Goal: Information Seeking & Learning: Learn about a topic

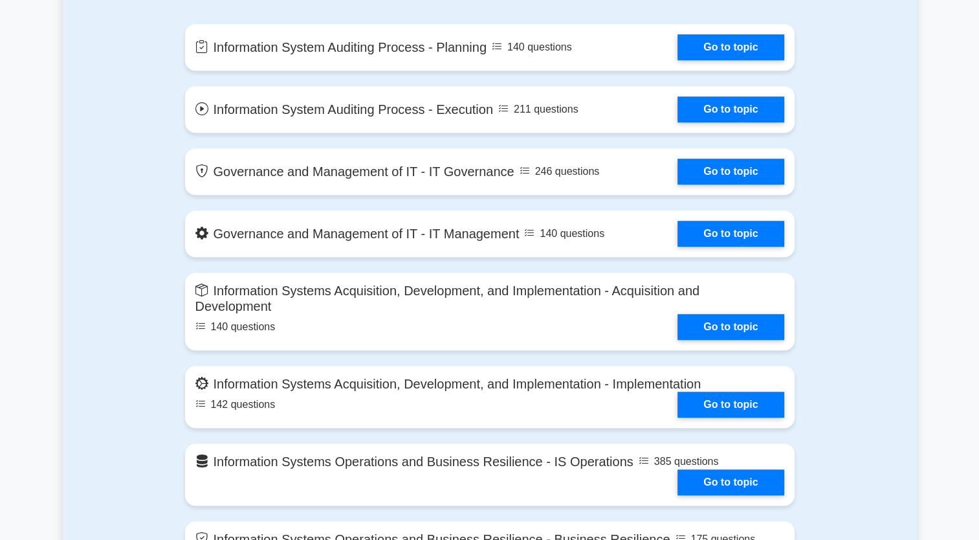
scroll to position [745, 0]
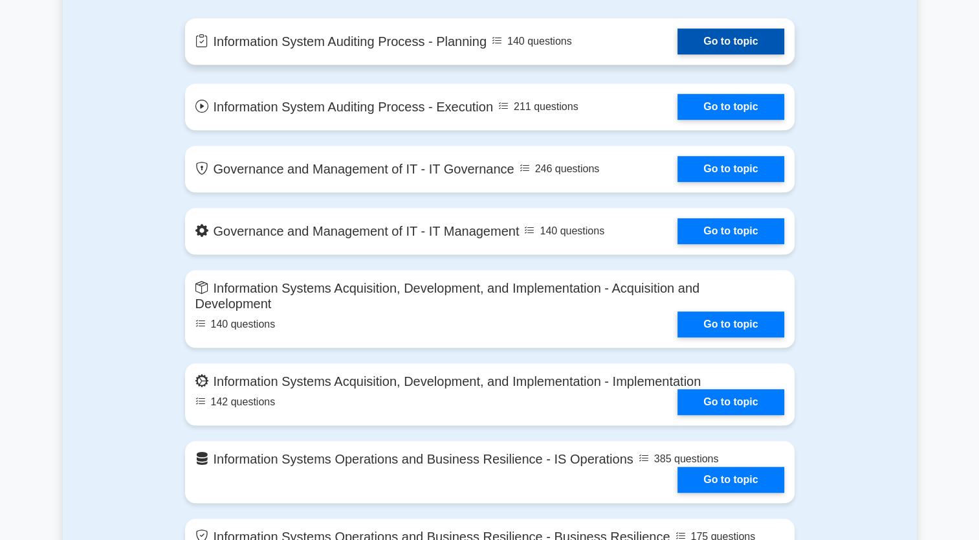
click at [728, 35] on link "Go to topic" at bounding box center [730, 41] width 106 height 26
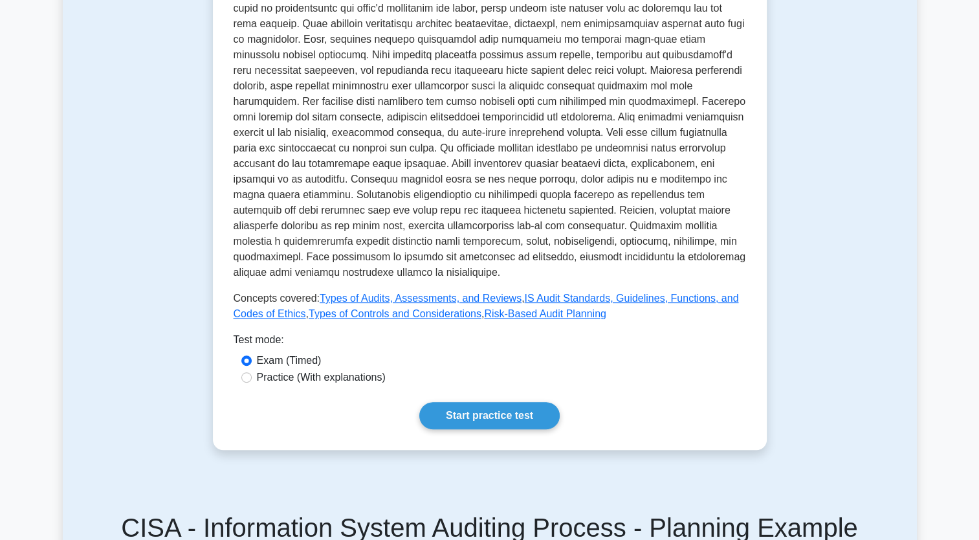
scroll to position [411, 0]
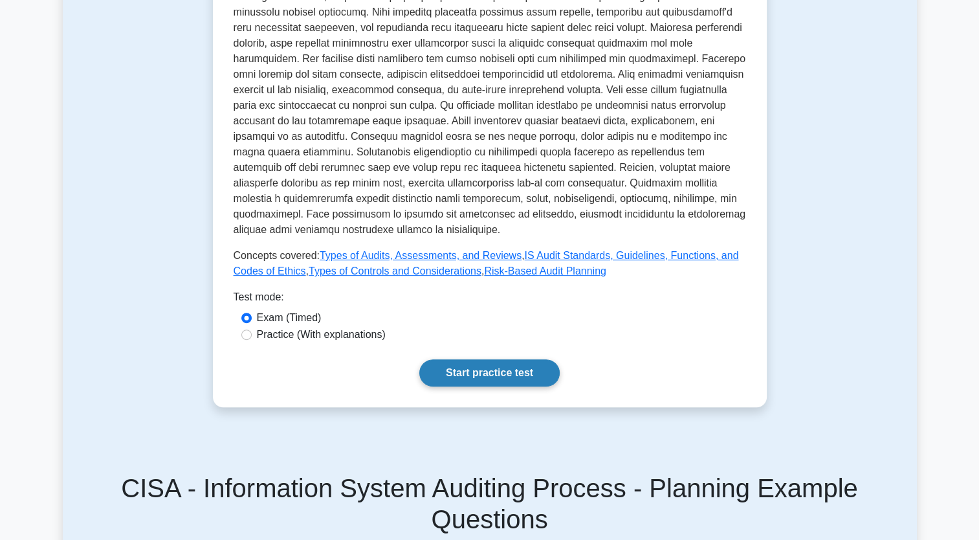
click at [502, 373] on link "Start practice test" at bounding box center [489, 372] width 140 height 27
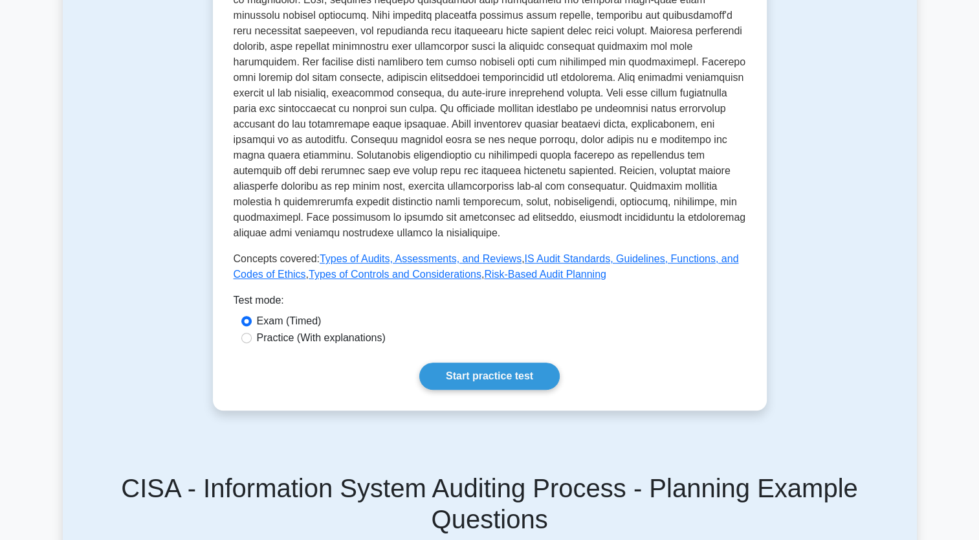
scroll to position [411, 0]
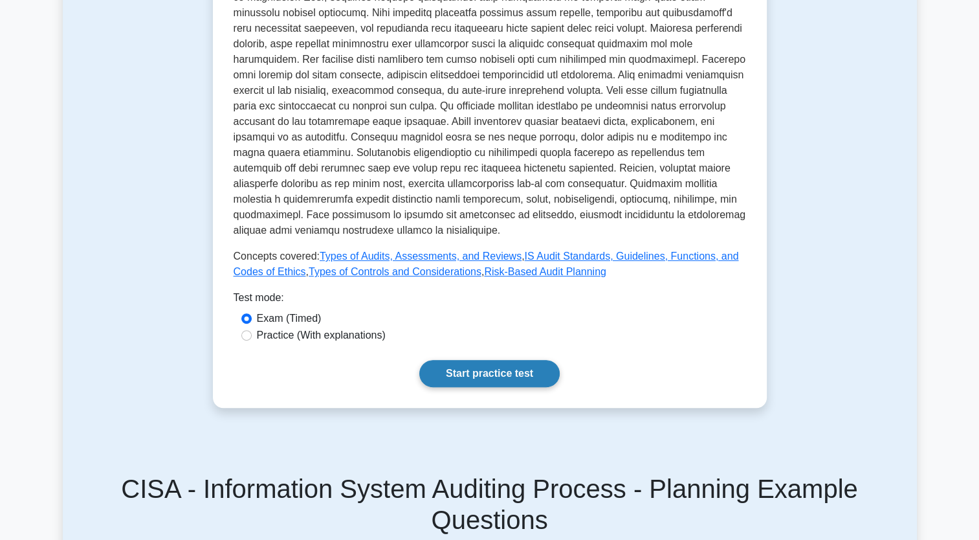
click at [476, 379] on link "Start practice test" at bounding box center [489, 373] width 140 height 27
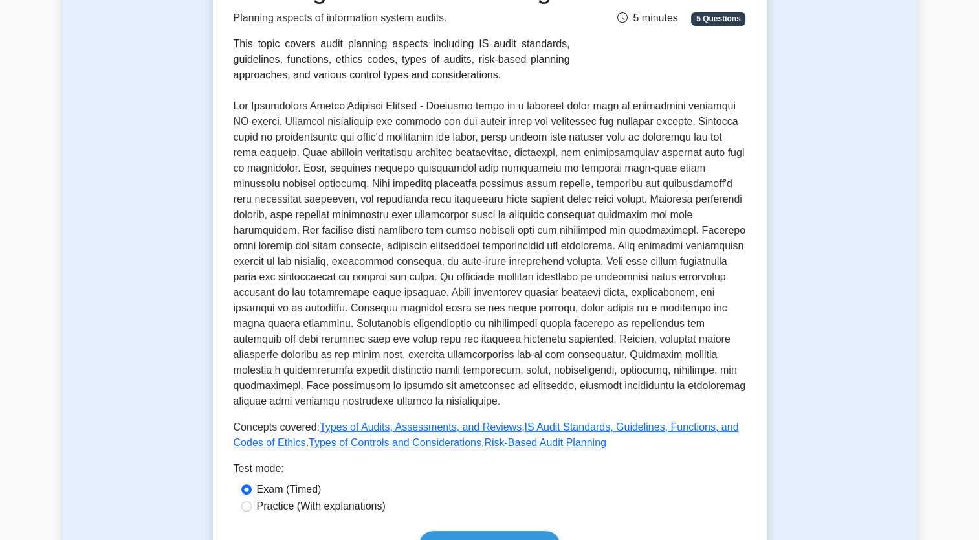
scroll to position [210, 0]
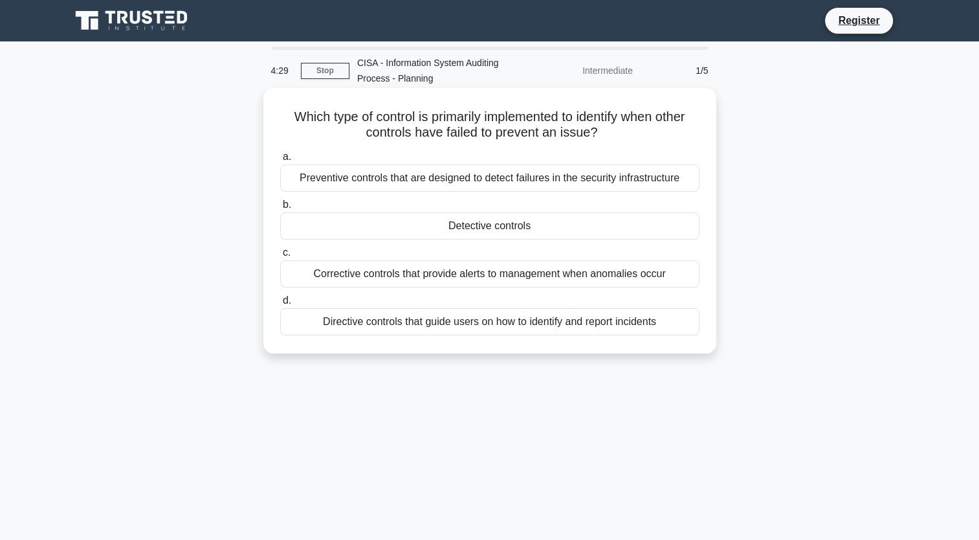
click at [411, 171] on div "Preventive controls that are designed to detect failures in the security infras…" at bounding box center [489, 177] width 419 height 27
click at [280, 161] on input "a. Preventive controls that are designed to detect failures in the security inf…" at bounding box center [280, 157] width 0 height 8
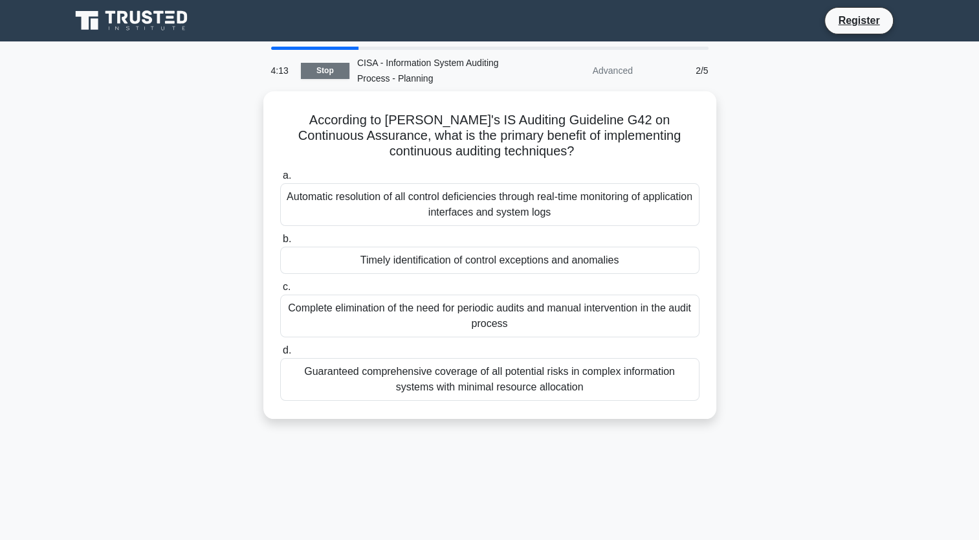
click at [325, 74] on link "Stop" at bounding box center [325, 71] width 49 height 16
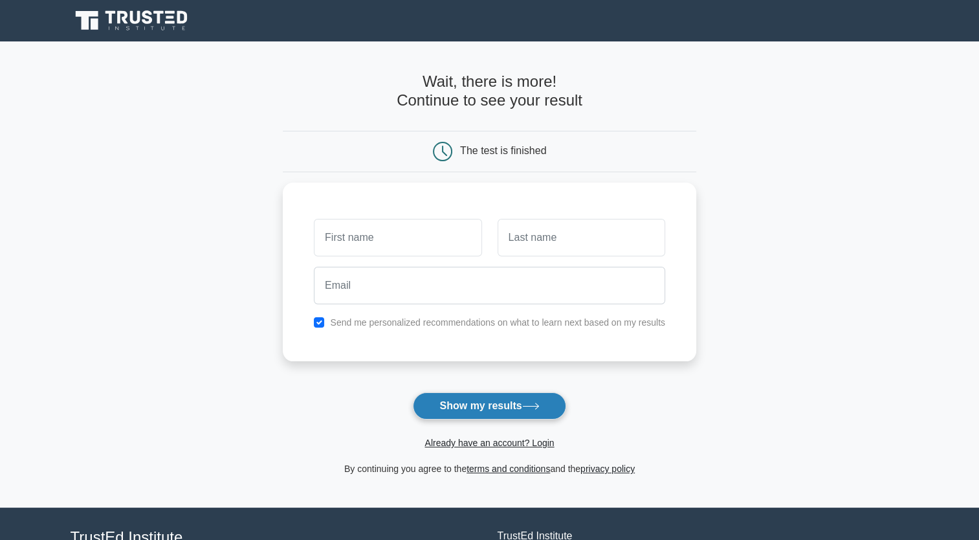
click at [518, 410] on button "Show my results" at bounding box center [489, 405] width 153 height 27
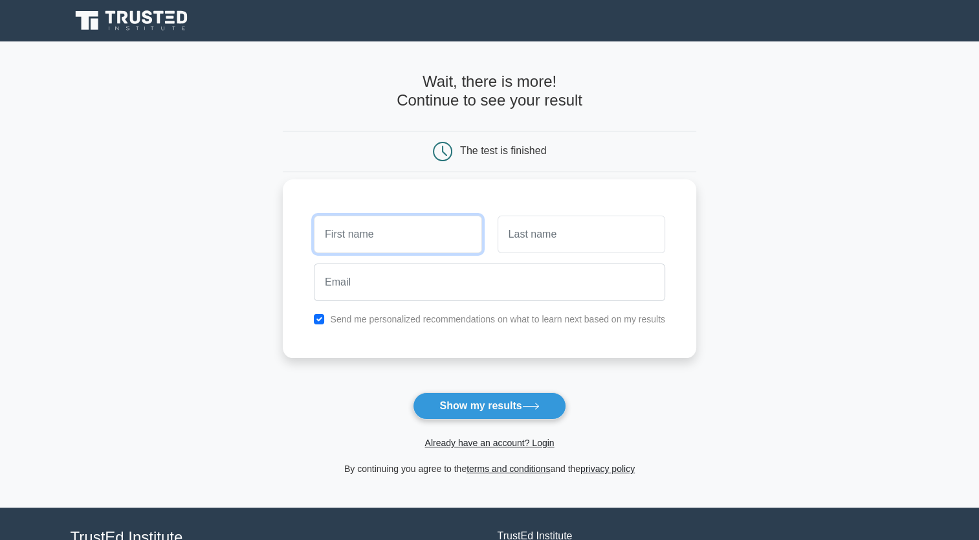
click at [340, 219] on input "text" at bounding box center [398, 234] width 168 height 38
type input "arifah"
click at [542, 234] on input "text" at bounding box center [582, 234] width 168 height 38
type input "akter"
click at [413, 392] on button "Show my results" at bounding box center [489, 405] width 153 height 27
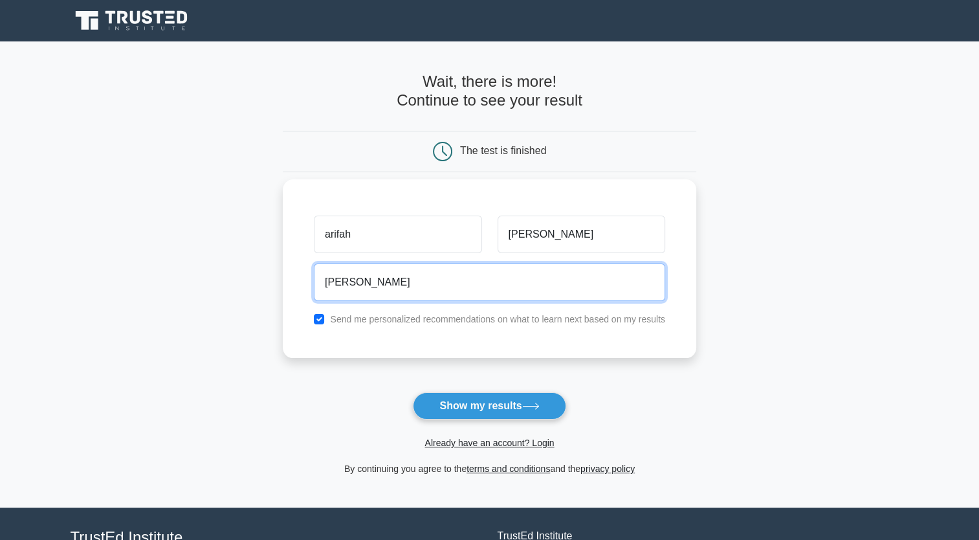
type input "absar63@yahoo.com"
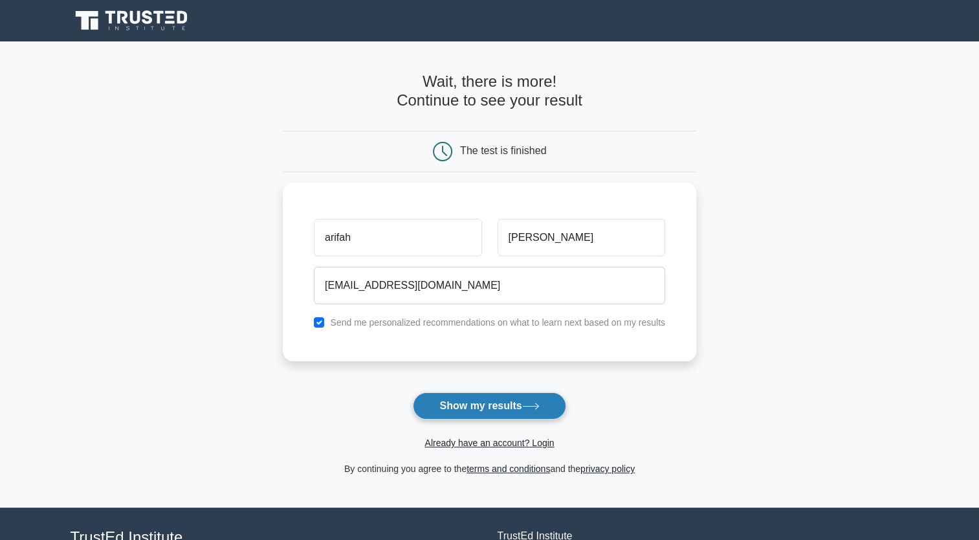
click at [481, 408] on button "Show my results" at bounding box center [489, 405] width 153 height 27
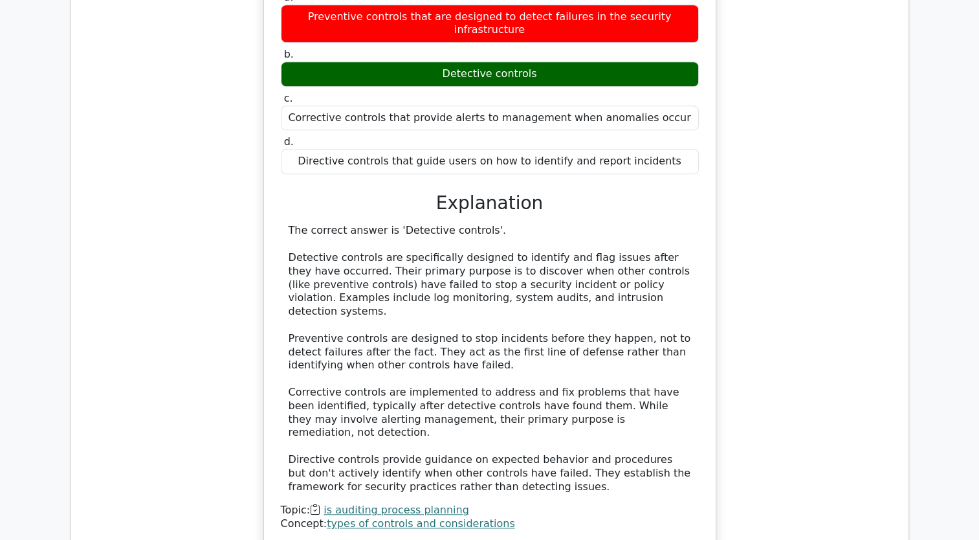
scroll to position [1111, 0]
